Goal: Information Seeking & Learning: Find specific fact

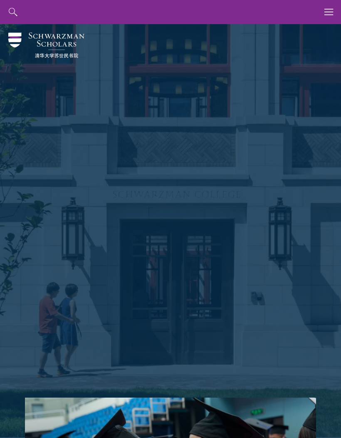
click at [329, 20] on icon "button" at bounding box center [329, 12] width 9 height 24
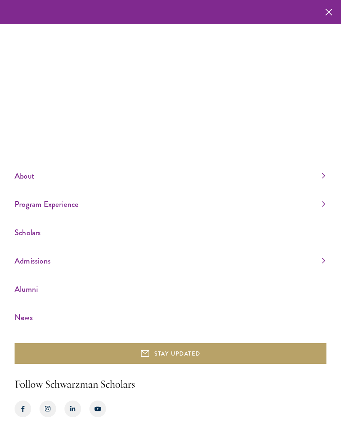
scroll to position [30, 0]
click at [324, 173] on link "About" at bounding box center [170, 176] width 311 height 14
click at [23, 179] on link "Donors" at bounding box center [23, 177] width 17 height 8
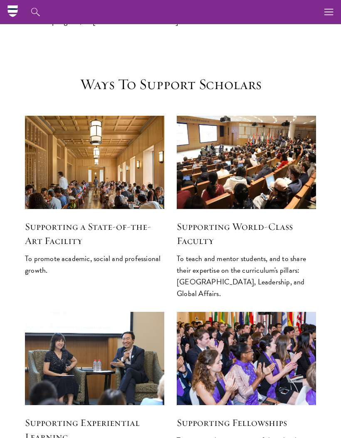
scroll to position [835, 0]
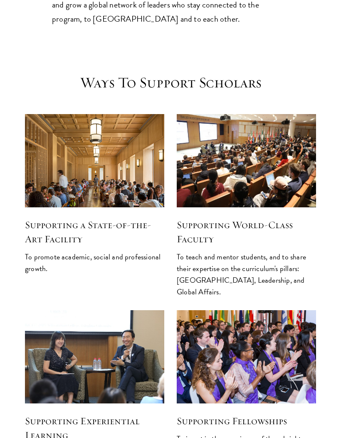
click at [47, 218] on h5 "Supporting a State-of-the-Art Facility" at bounding box center [94, 232] width 139 height 28
click at [40, 218] on h5 "Supporting a State-of-the-Art Facility" at bounding box center [94, 232] width 139 height 28
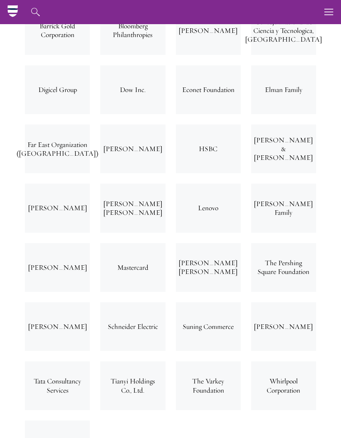
scroll to position [2051, 0]
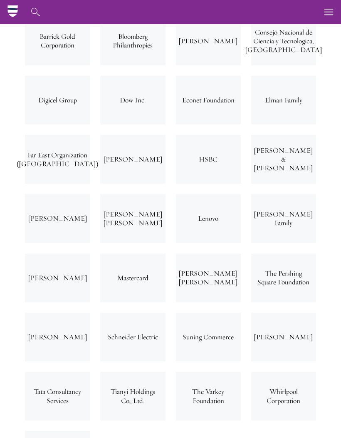
click at [204, 372] on div "The Varkey Foundation" at bounding box center [208, 396] width 65 height 49
click at [206, 372] on div "The Varkey Foundation" at bounding box center [208, 396] width 65 height 49
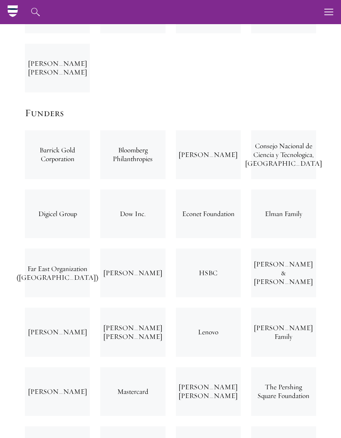
scroll to position [1937, 0]
copy div "Margarita Louis-Dreyfus"
click at [15, 261] on section "Join the International Community of Supporters Cornerstone Partners BP p.l.c. C…" at bounding box center [170, 347] width 341 height 1850
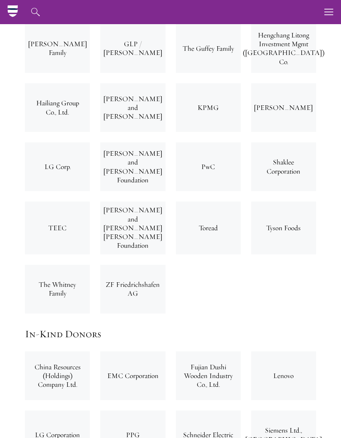
scroll to position [2654, 0]
